Goal: Task Accomplishment & Management: Complete application form

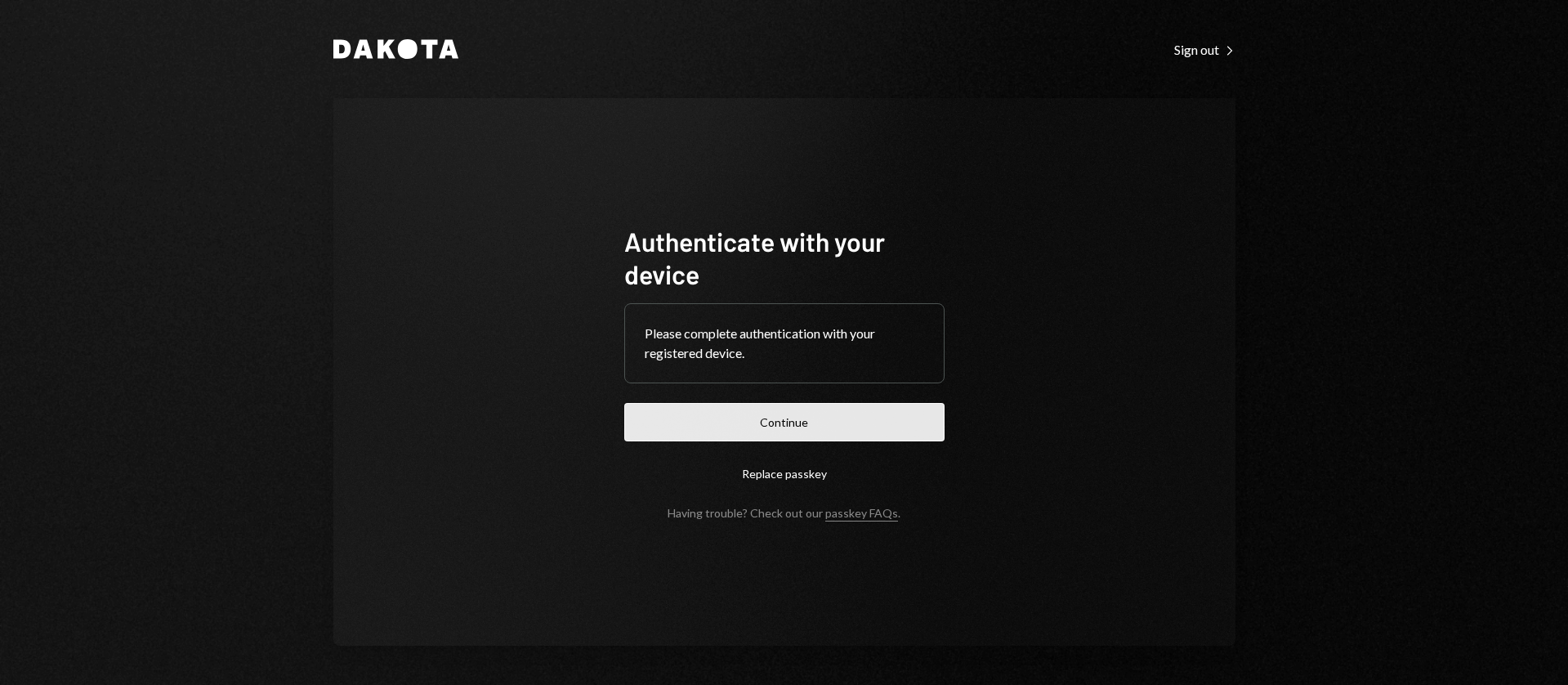
click at [792, 419] on button "Continue" at bounding box center [784, 422] width 320 height 38
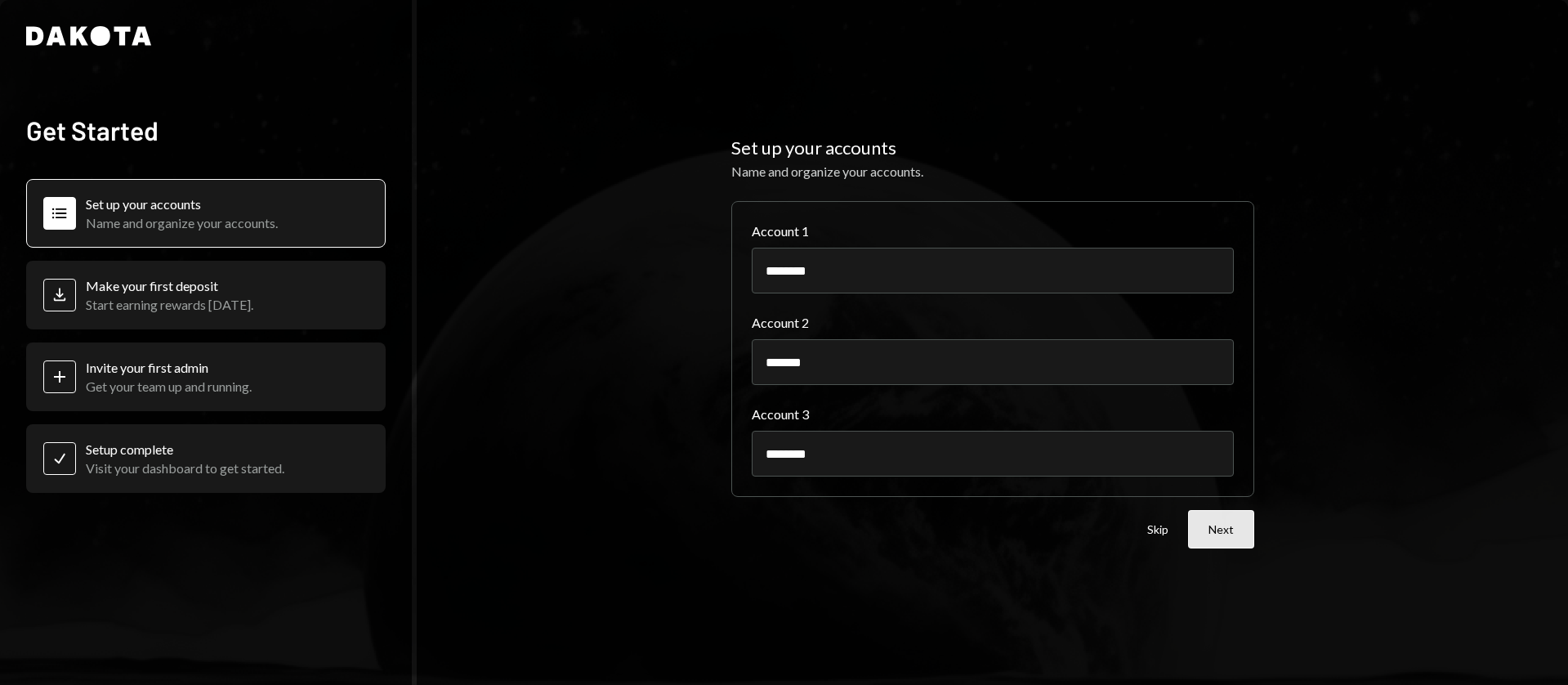
click at [1205, 523] on button "Next" at bounding box center [1220, 529] width 66 height 38
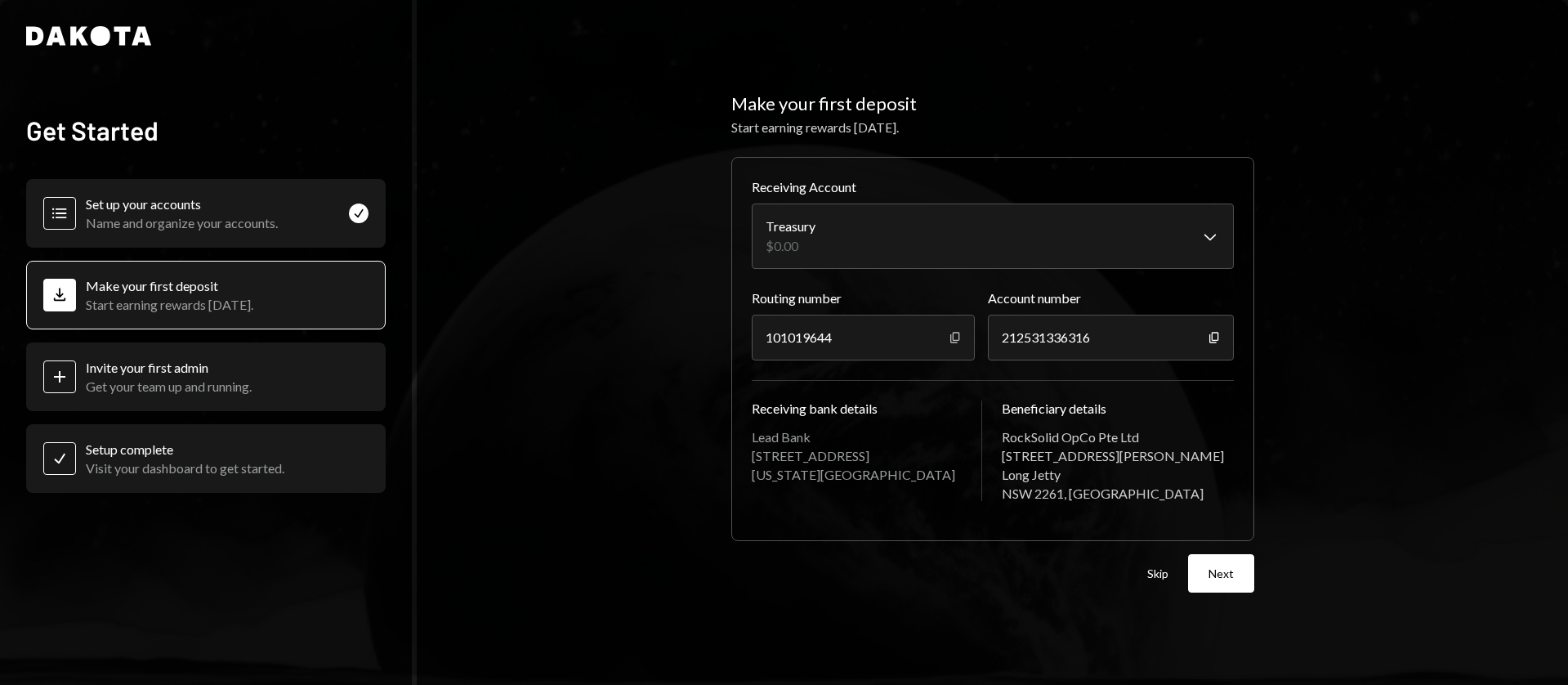
click at [952, 339] on icon "button" at bounding box center [954, 337] width 9 height 11
click at [1053, 331] on div "212531336316" at bounding box center [1110, 337] width 246 height 46
copy div "212531336316"
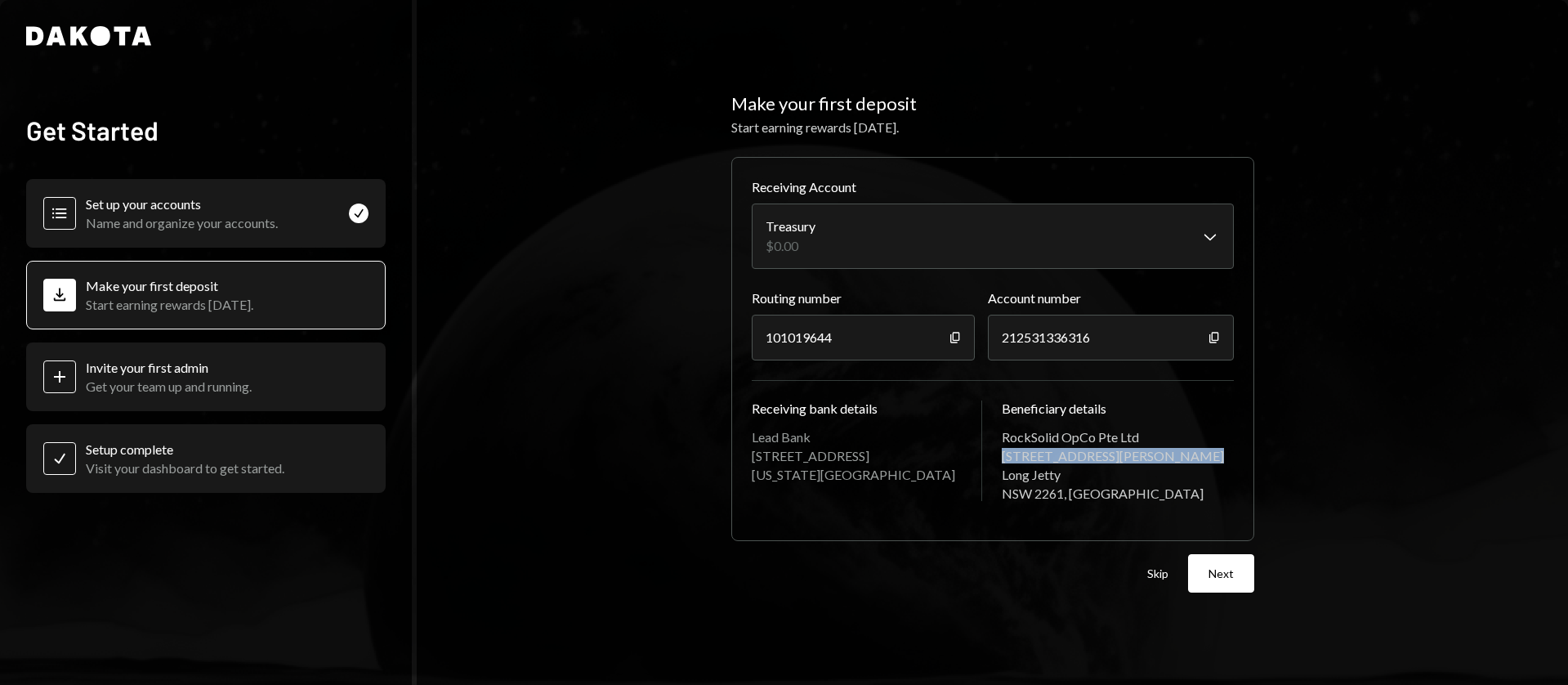
drag, startPoint x: 1004, startPoint y: 456, endPoint x: 1197, endPoint y: 456, distance: 193.0
click at [1197, 456] on div "[STREET_ADDRESS][PERSON_NAME]" at bounding box center [1118, 455] width 232 height 15
copy div "[STREET_ADDRESS][PERSON_NAME]"
click at [1228, 581] on button "Next" at bounding box center [1220, 573] width 66 height 38
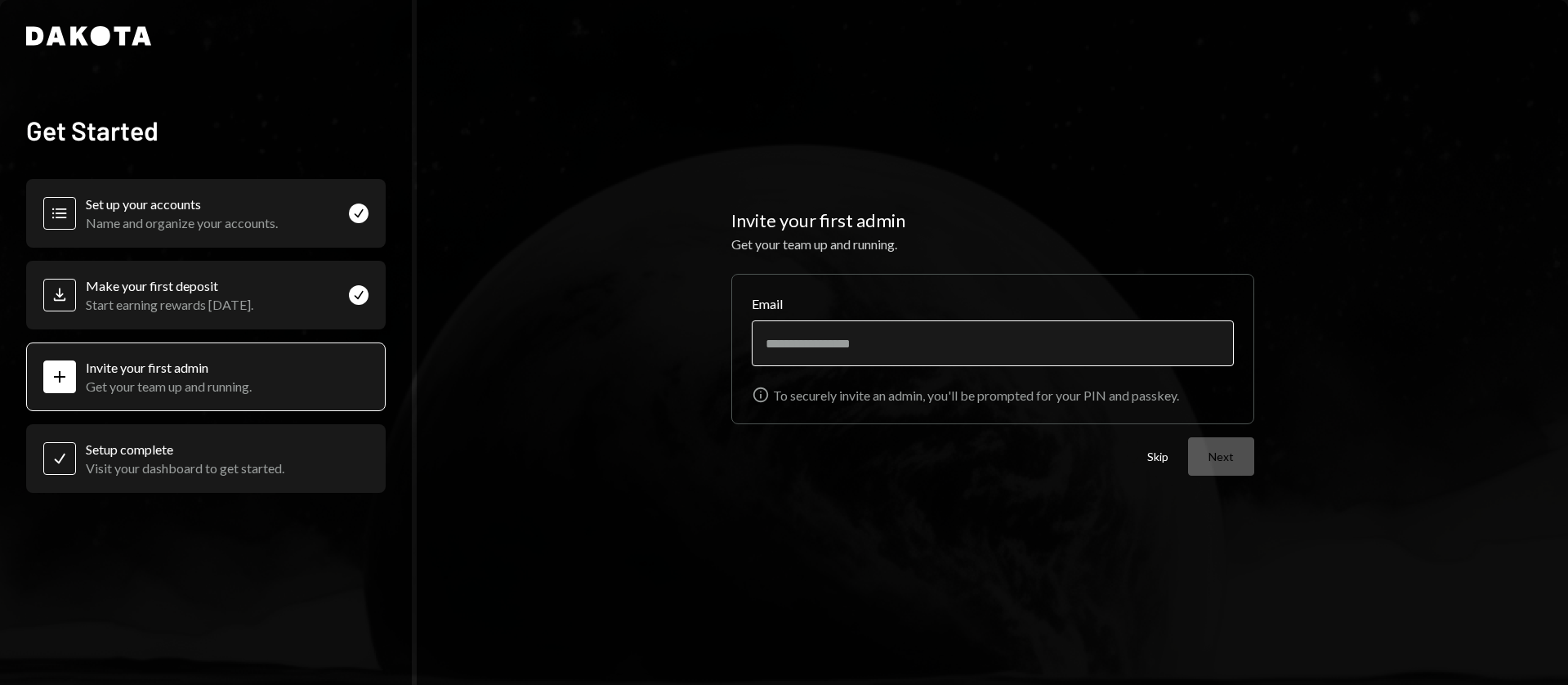
click at [868, 353] on input "Email" at bounding box center [992, 343] width 482 height 46
click at [909, 592] on div "Invite your first admin Get your team up and running. Email Info To securely in…" at bounding box center [992, 342] width 1151 height 685
click at [870, 336] on input "Email" at bounding box center [992, 343] width 482 height 46
type input "**********"
click at [1220, 453] on button "Next" at bounding box center [1220, 456] width 66 height 38
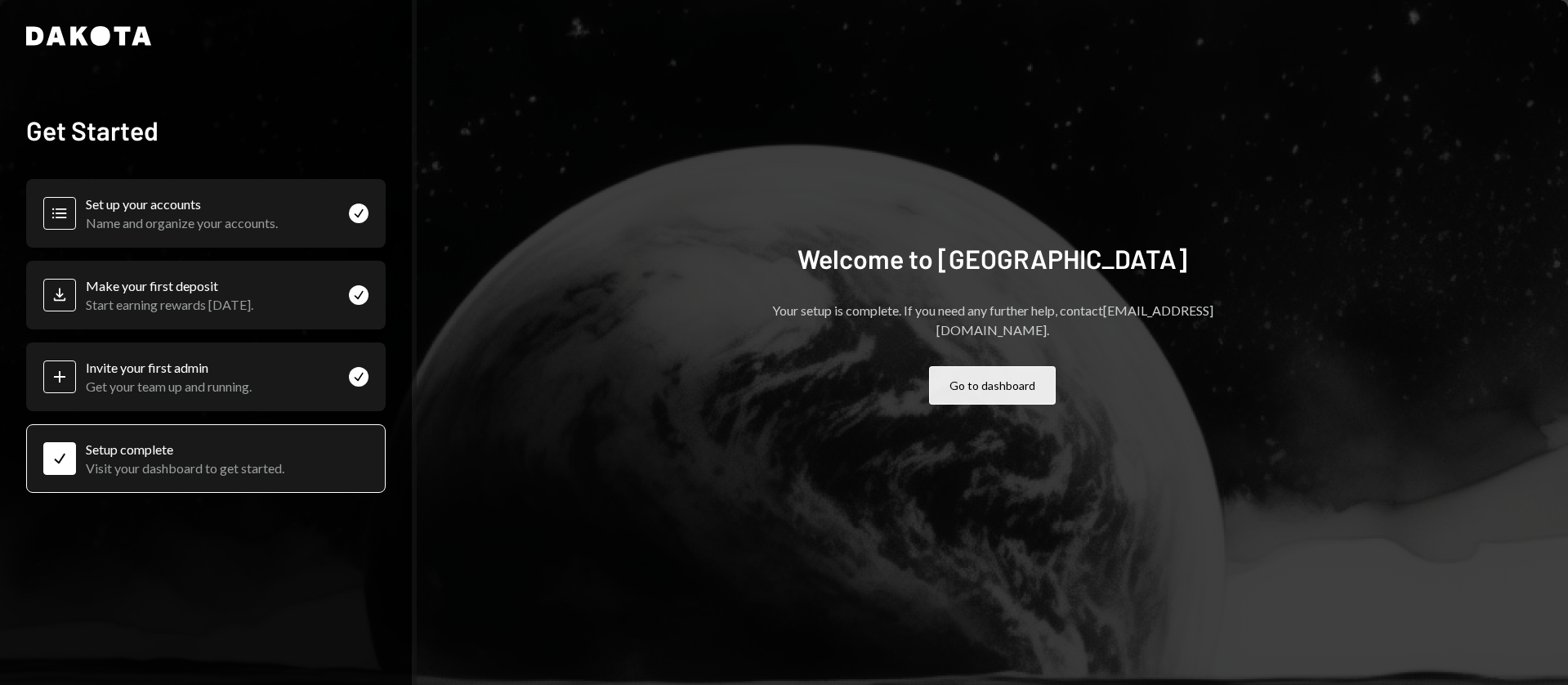
click at [1033, 392] on button "Go to dashboard" at bounding box center [992, 385] width 126 height 38
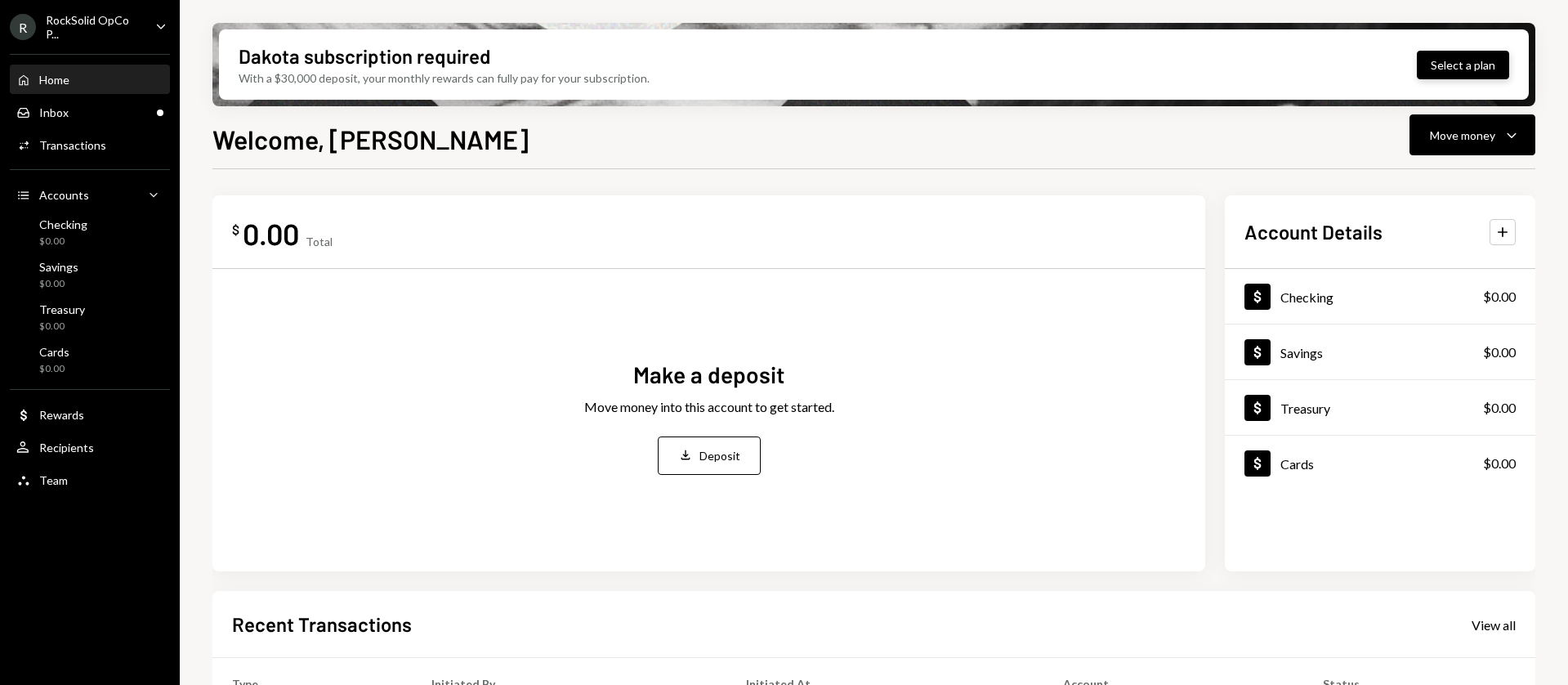
click at [1464, 62] on button "Select a plan" at bounding box center [1463, 65] width 92 height 29
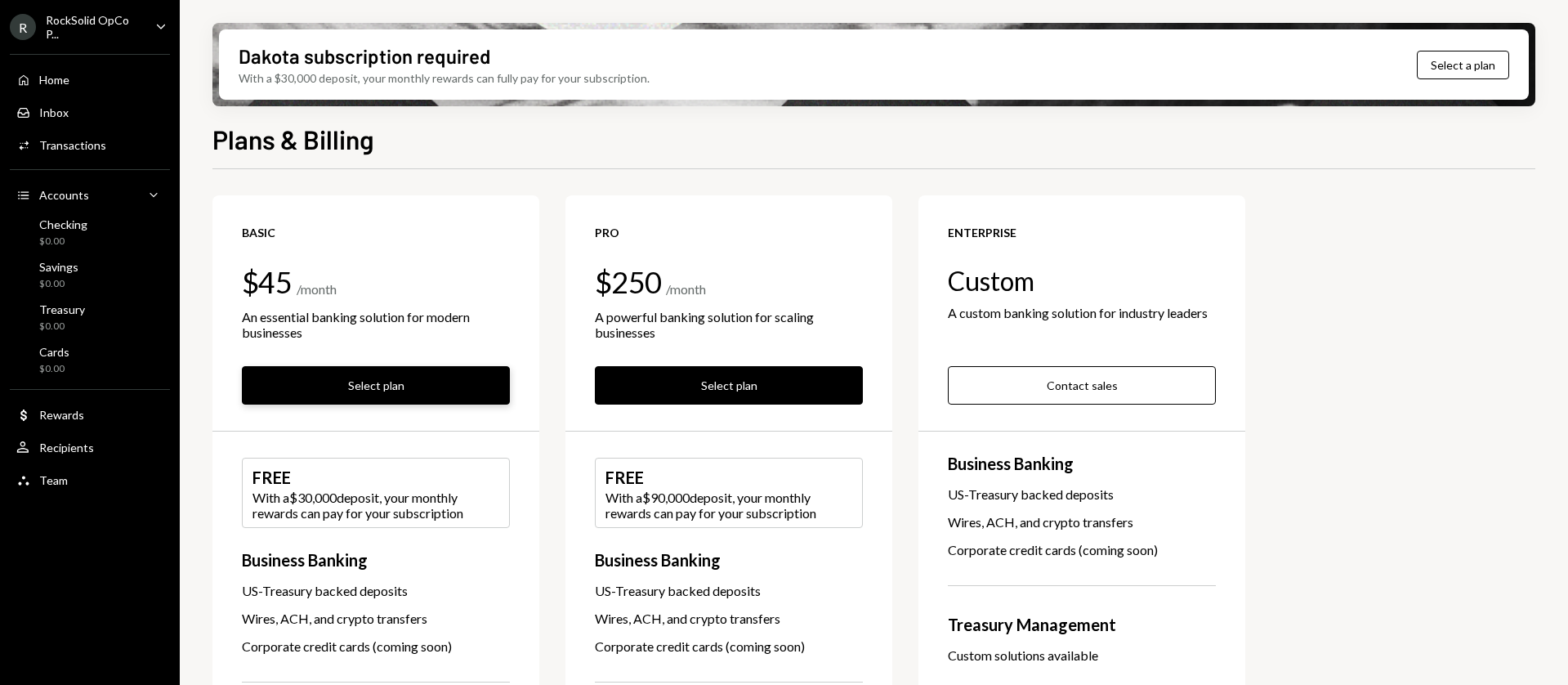
click at [400, 386] on button "Select plan" at bounding box center [375, 385] width 268 height 38
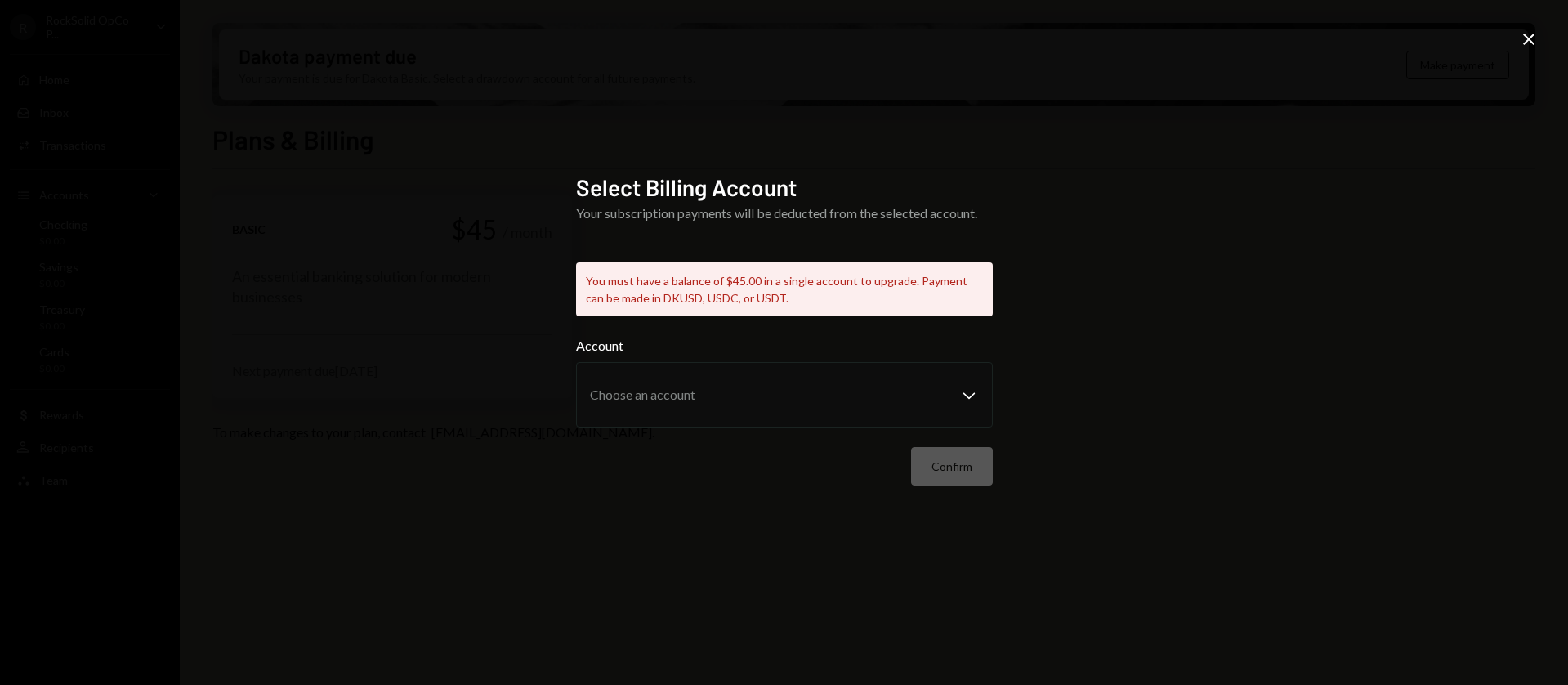
click at [1535, 41] on icon "Close" at bounding box center [1529, 39] width 19 height 19
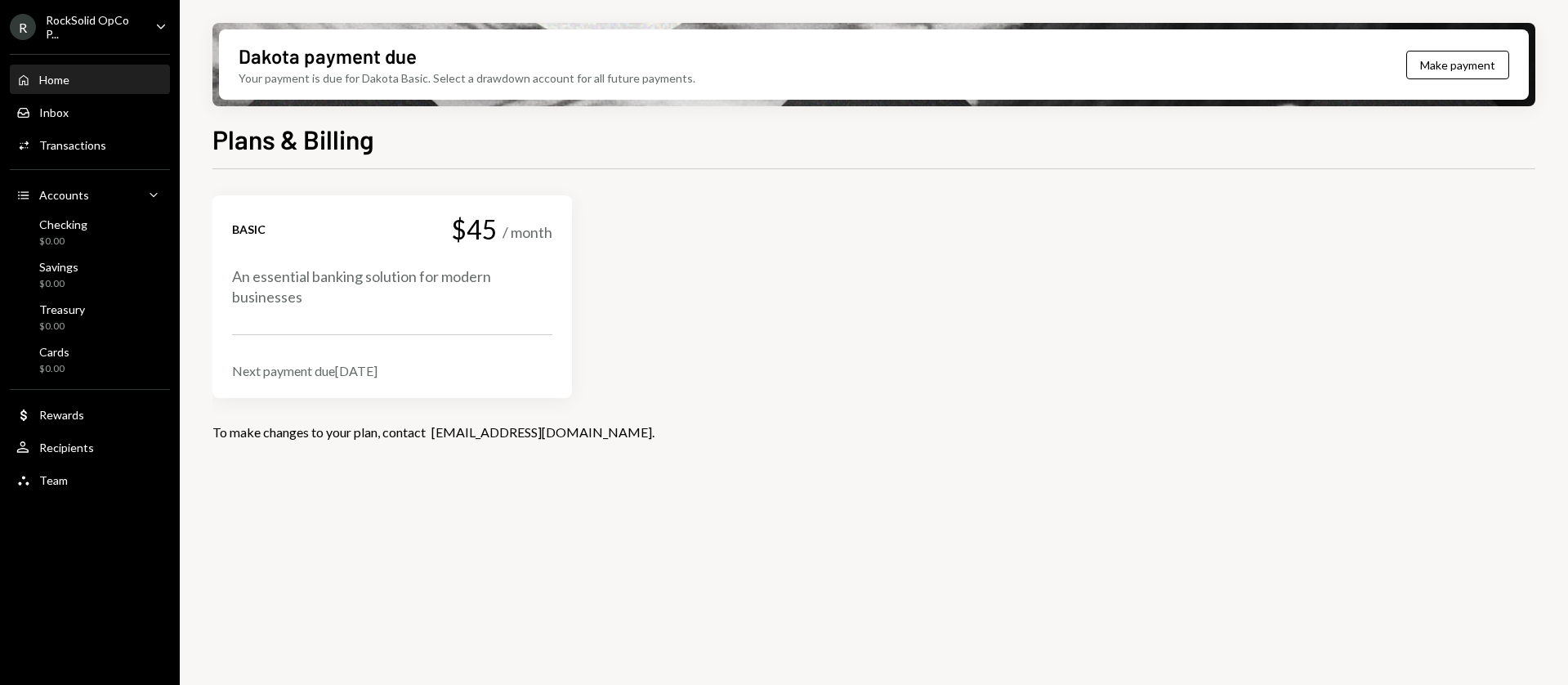
click at [59, 80] on div "Home" at bounding box center [55, 80] width 31 height 14
